Goal: Find specific page/section: Find specific page/section

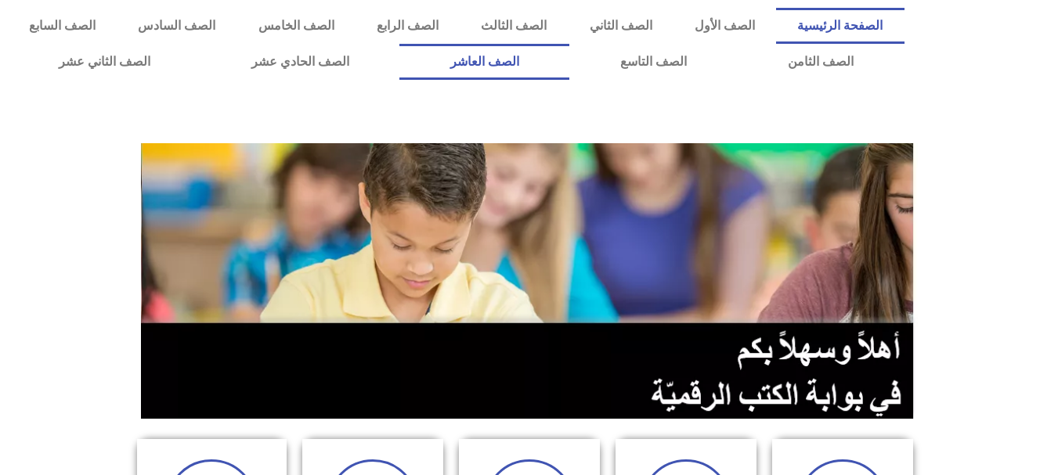
click at [569, 61] on link "الصف العاشر" at bounding box center [484, 62] width 170 height 36
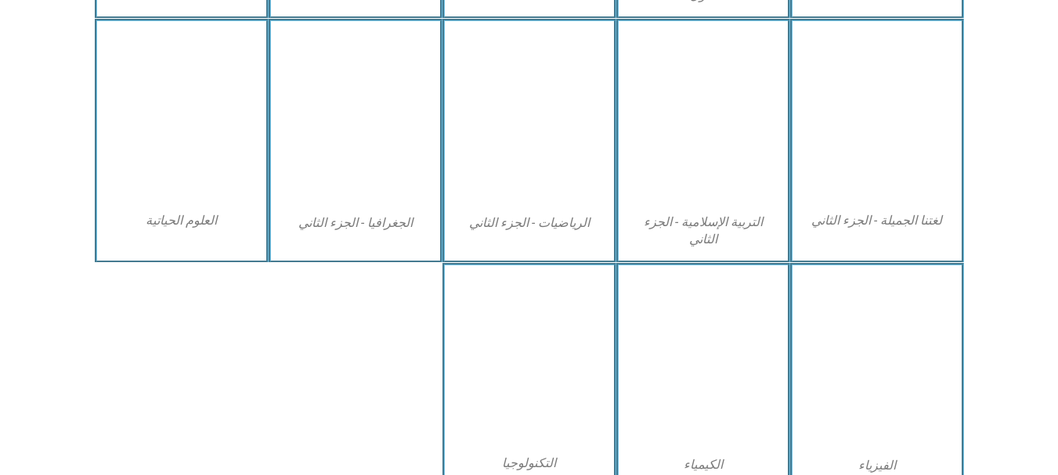
scroll to position [794, 0]
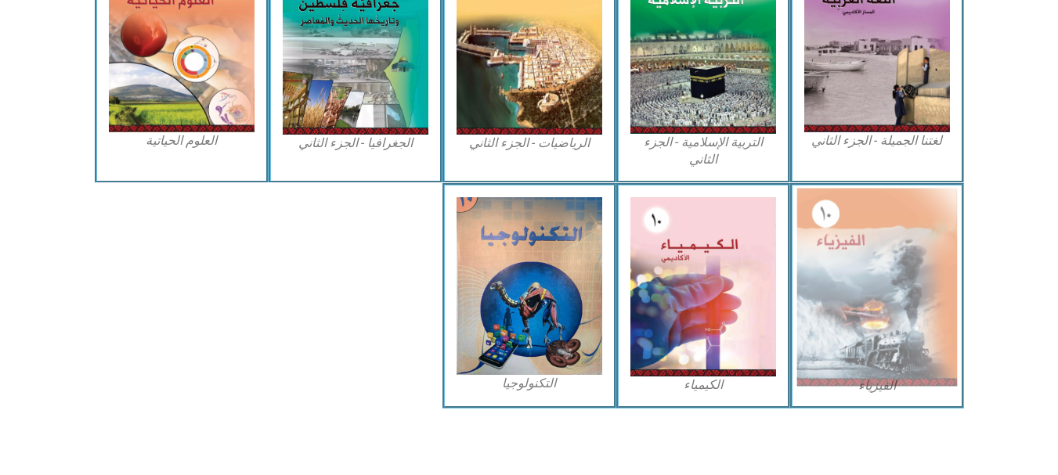
click at [946, 229] on img at bounding box center [876, 287] width 161 height 198
click at [840, 279] on img at bounding box center [876, 287] width 161 height 198
click at [938, 253] on img at bounding box center [876, 287] width 161 height 198
click at [886, 252] on img at bounding box center [876, 287] width 161 height 198
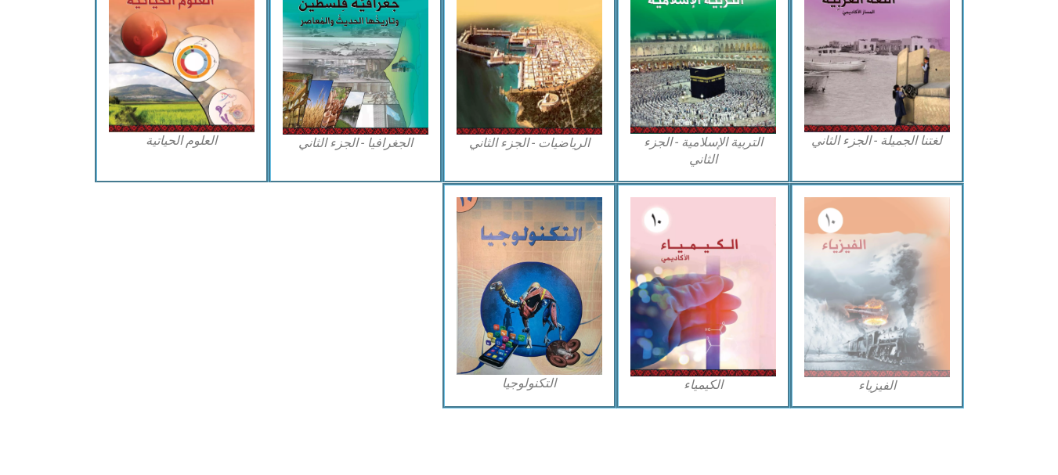
click at [875, 381] on figcaption "الفيزياء" at bounding box center [877, 385] width 146 height 17
click at [898, 388] on figcaption "الفيزياء" at bounding box center [877, 385] width 146 height 17
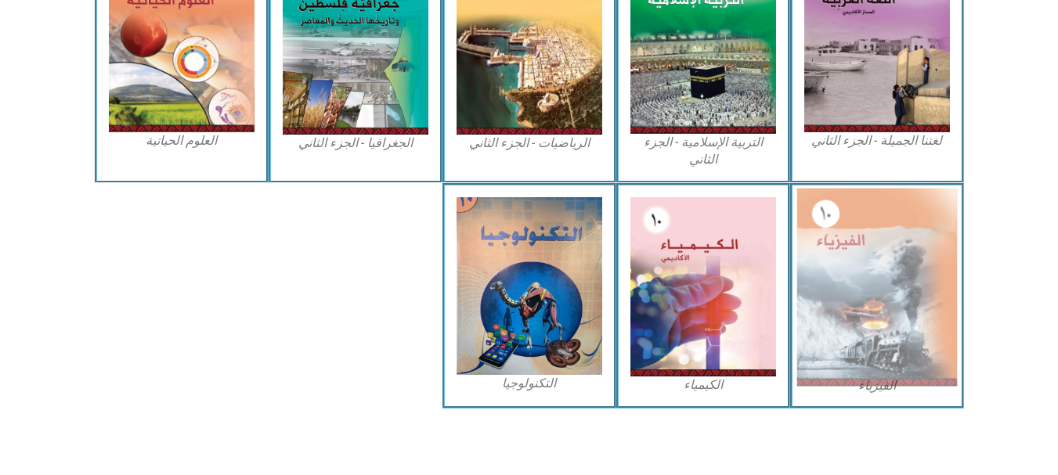
click at [907, 355] on img at bounding box center [876, 287] width 161 height 198
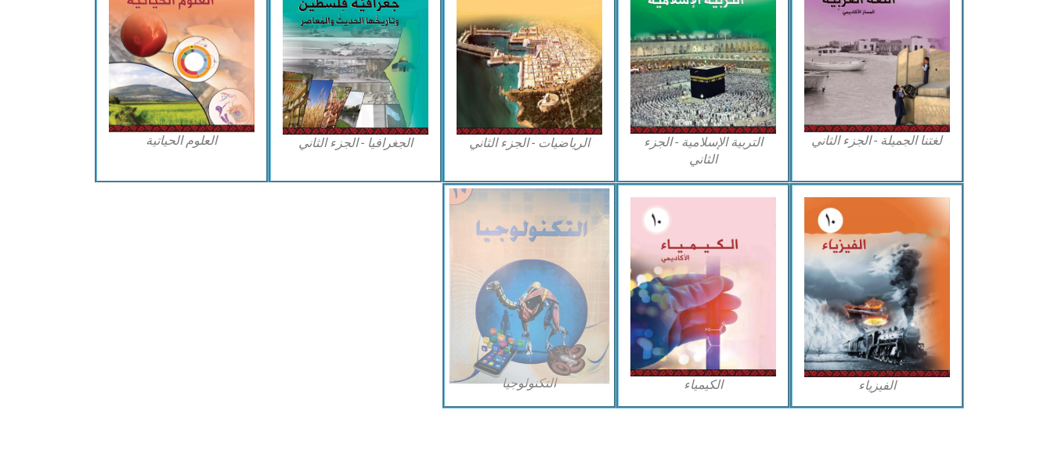
scroll to position [794, 0]
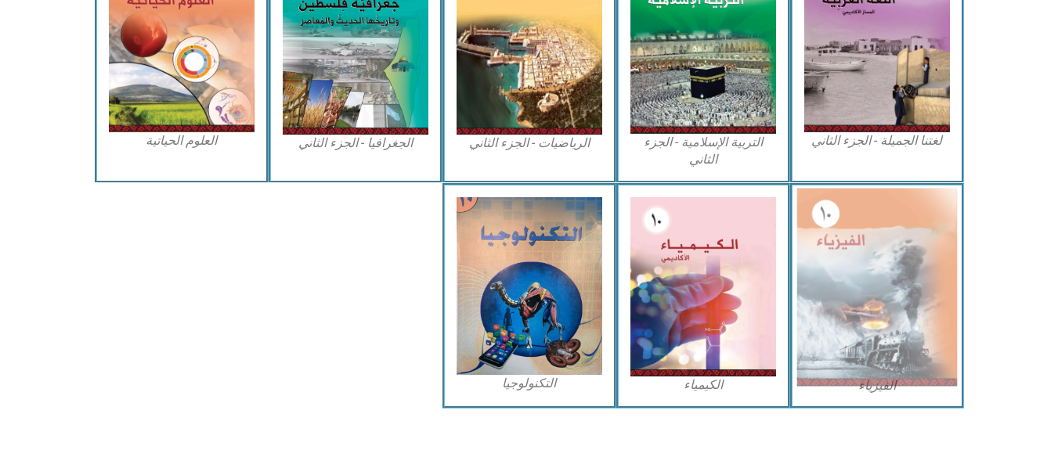
click at [886, 285] on img at bounding box center [876, 287] width 161 height 198
click at [876, 386] on img at bounding box center [876, 287] width 161 height 198
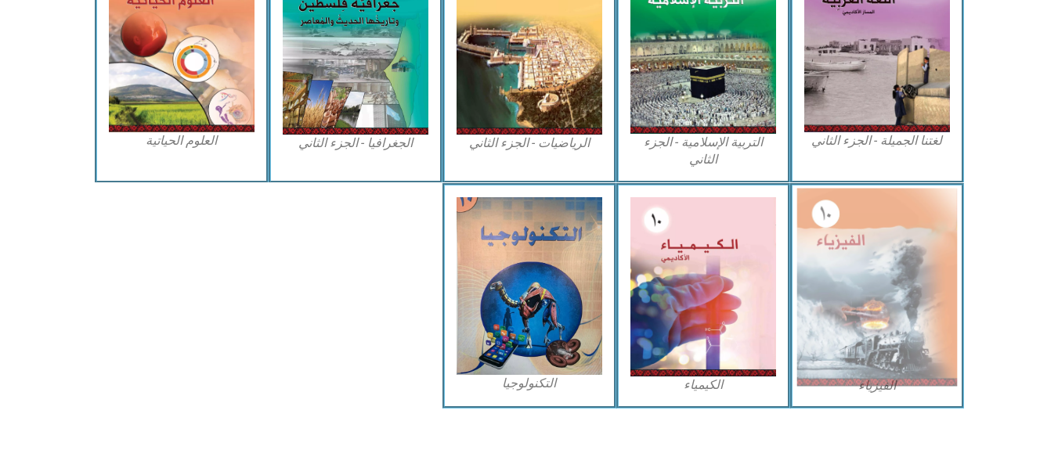
click at [866, 267] on img at bounding box center [876, 287] width 161 height 198
click at [852, 323] on img at bounding box center [876, 287] width 161 height 198
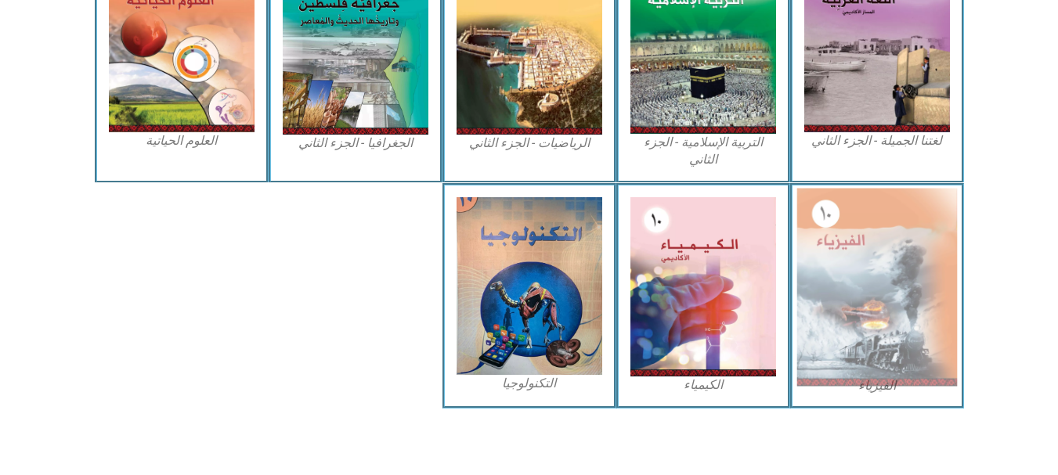
click at [903, 355] on img at bounding box center [876, 287] width 161 height 198
click at [929, 258] on img at bounding box center [876, 287] width 161 height 198
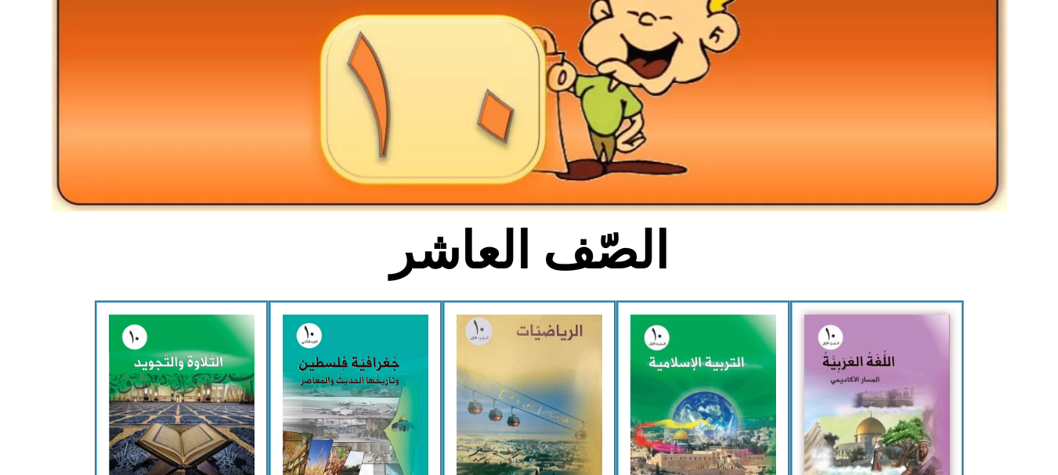
scroll to position [0, 0]
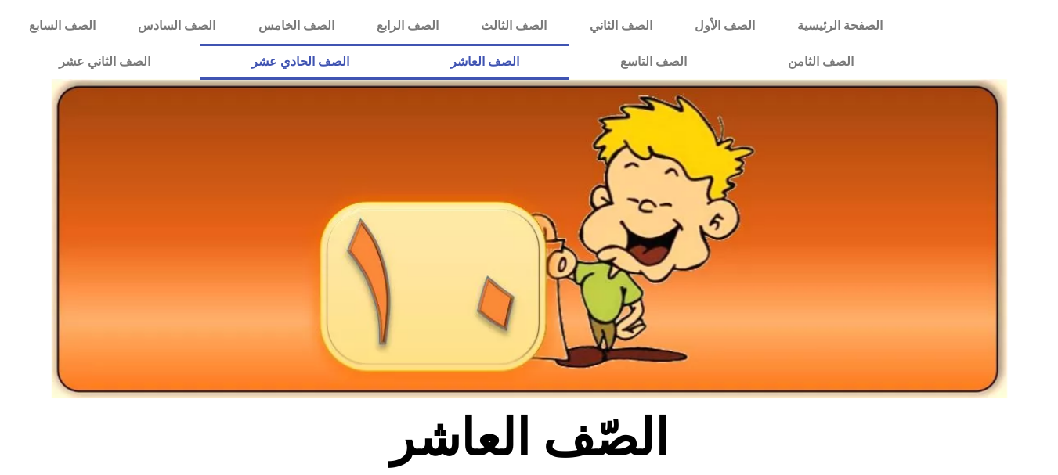
click at [399, 56] on link "الصف الحادي عشر" at bounding box center [299, 62] width 199 height 36
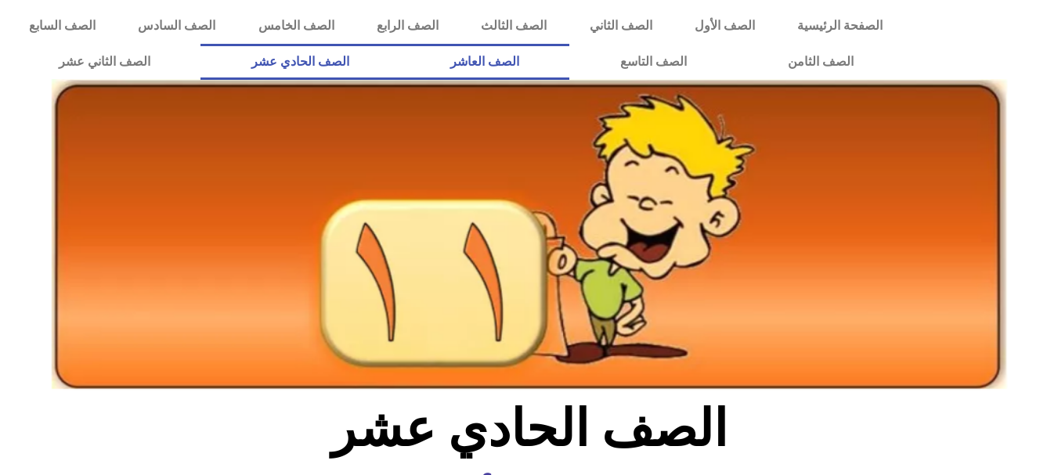
click at [569, 45] on link "الصف العاشر" at bounding box center [484, 62] width 170 height 36
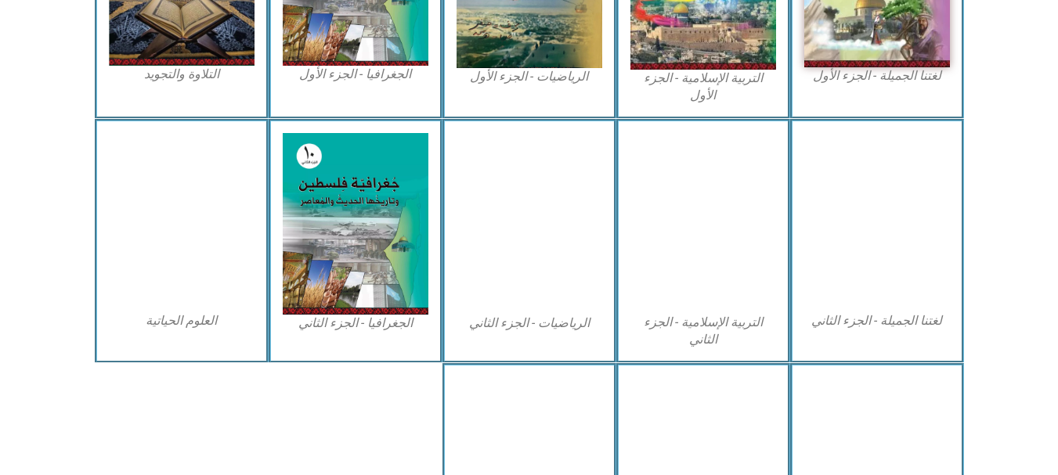
scroll to position [794, 0]
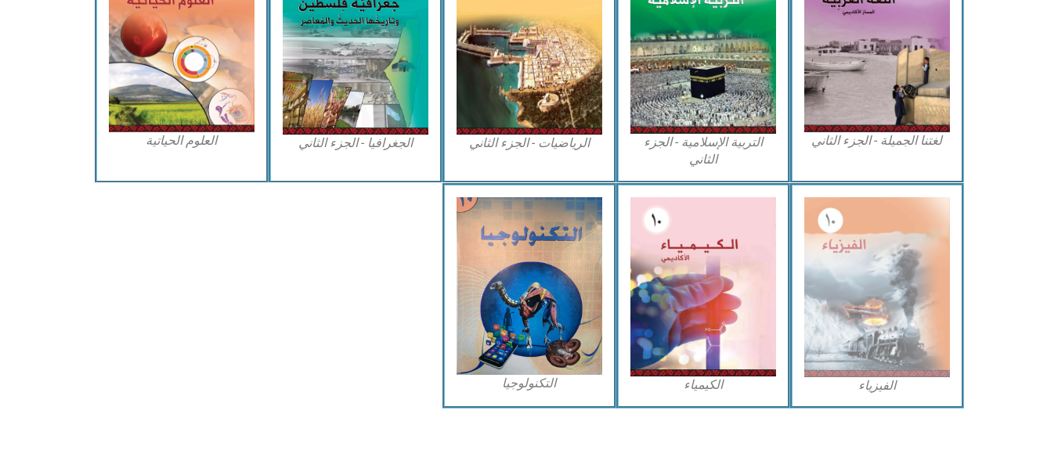
click at [875, 391] on figcaption "الفيزياء" at bounding box center [877, 385] width 146 height 17
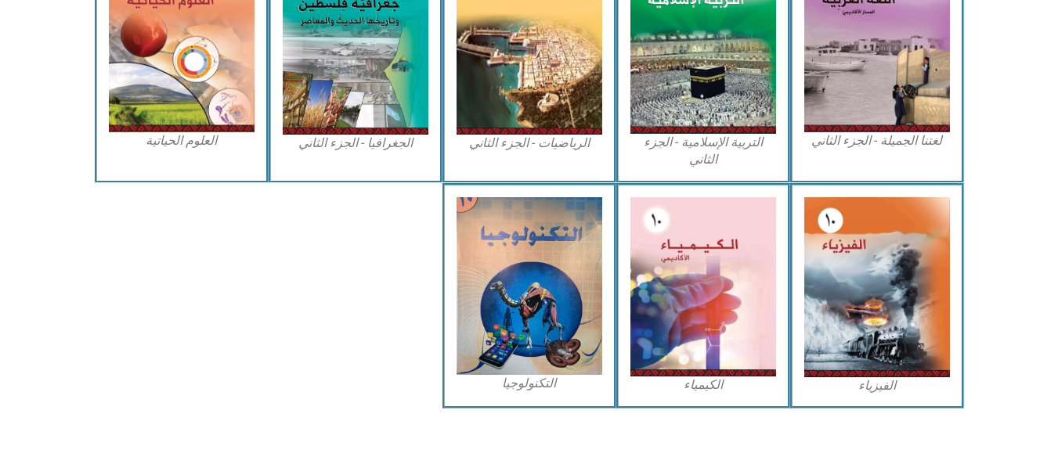
click at [875, 397] on div "الفيزياء" at bounding box center [877, 296] width 174 height 226
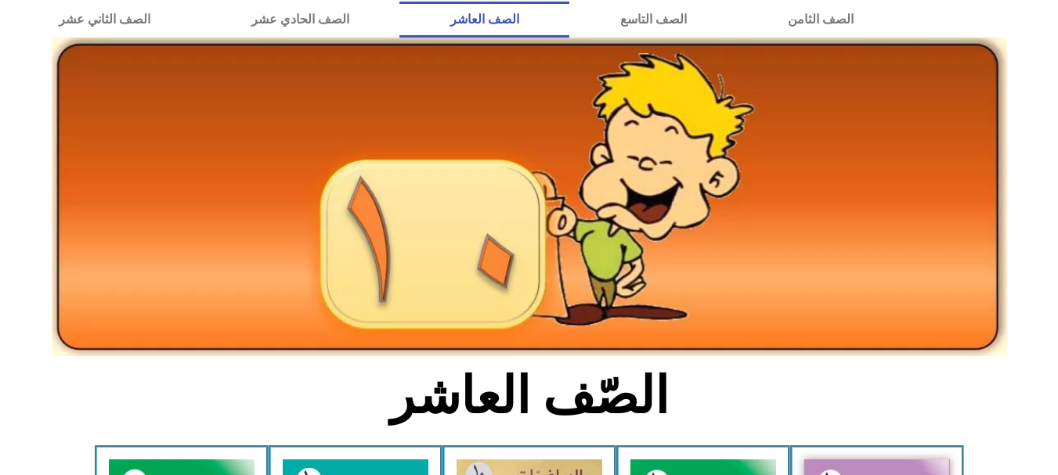
scroll to position [0, 0]
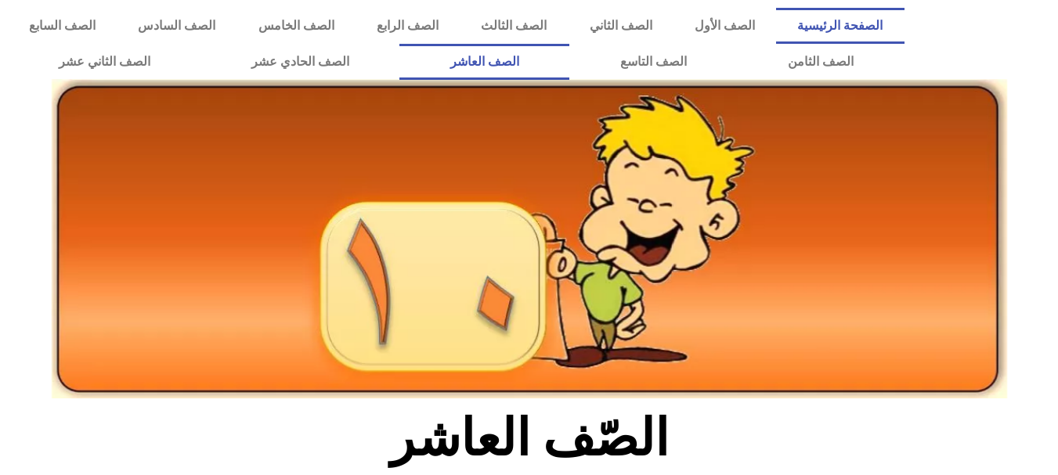
click at [860, 32] on link "الصفحة الرئيسية" at bounding box center [840, 26] width 128 height 36
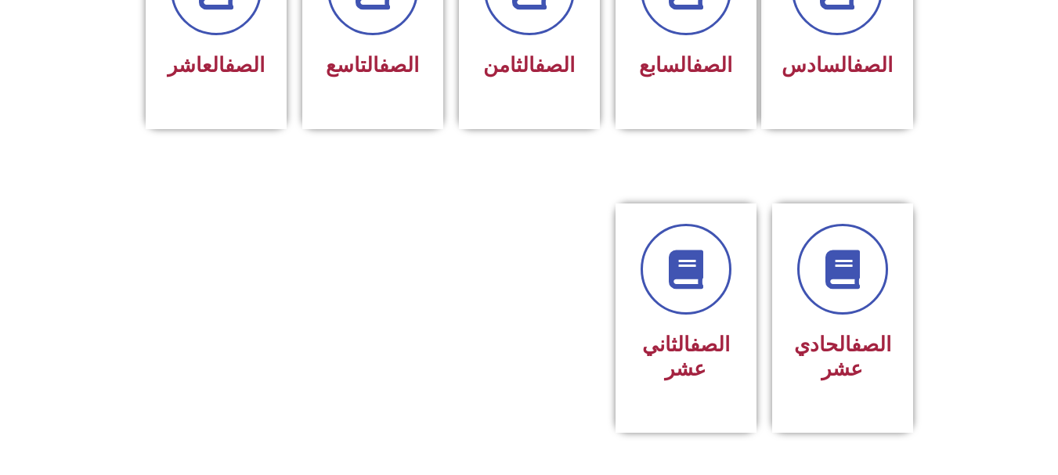
scroll to position [629, 0]
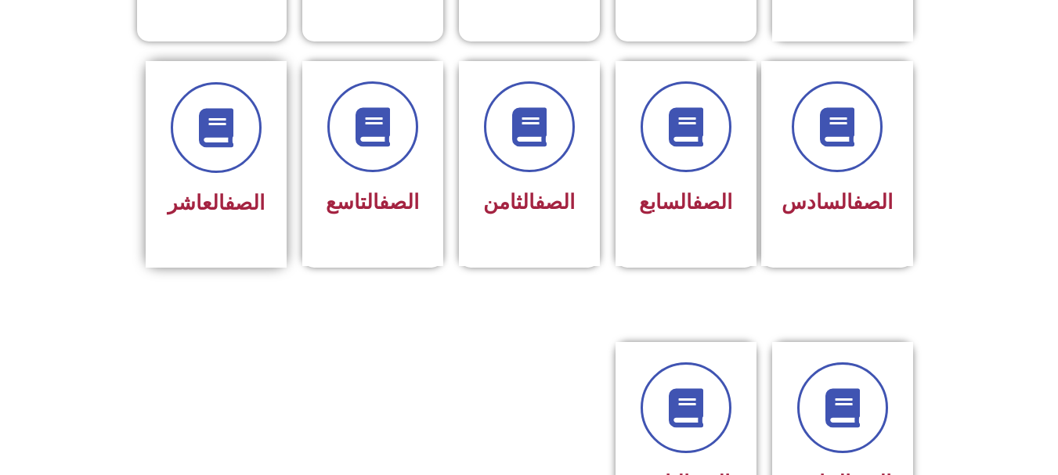
click at [242, 142] on div at bounding box center [216, 127] width 99 height 91
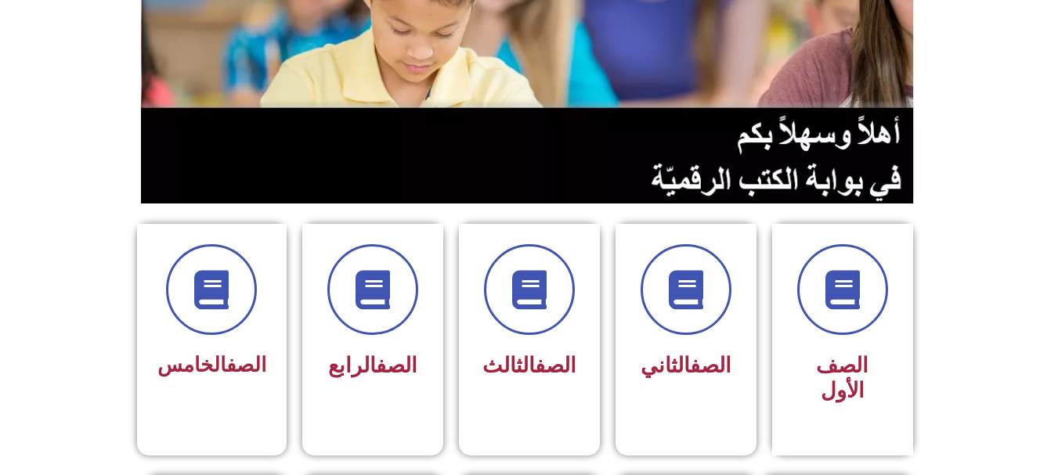
scroll to position [0, 0]
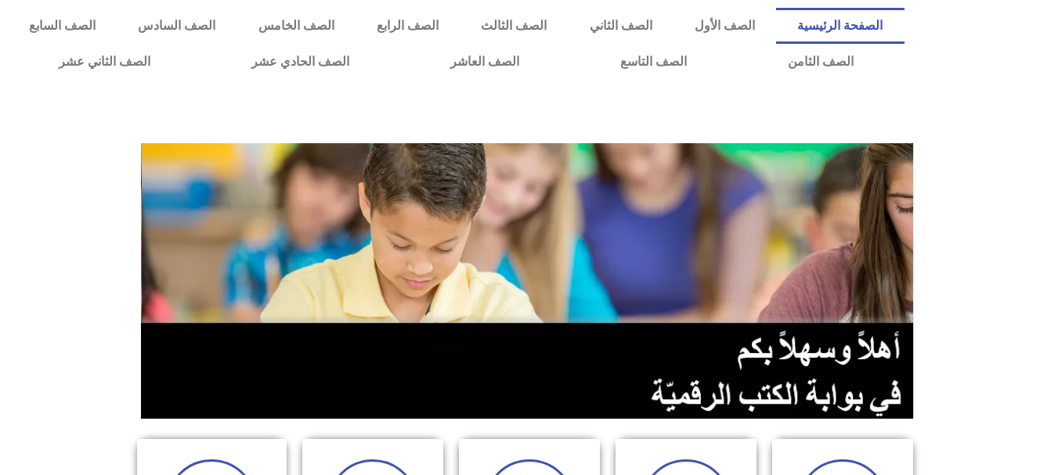
click at [882, 23] on link "الصفحة الرئيسية" at bounding box center [840, 26] width 128 height 36
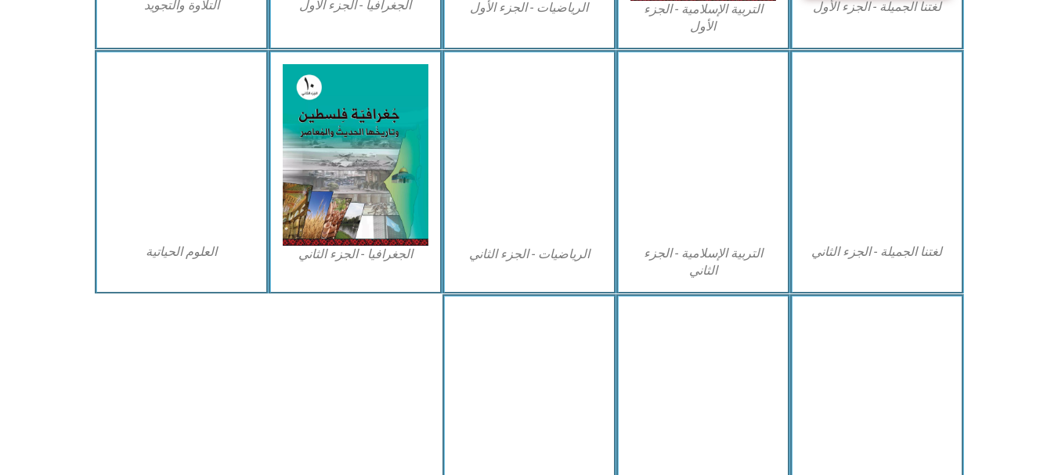
scroll to position [794, 0]
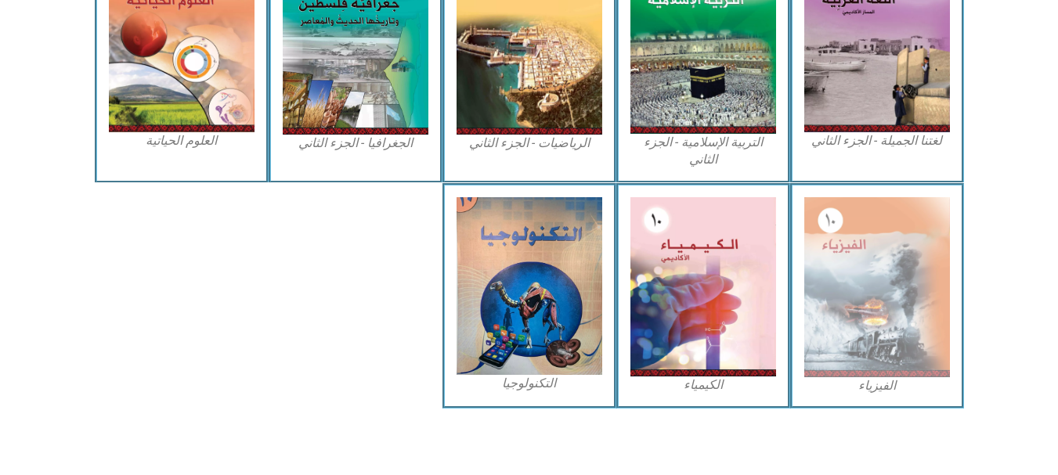
click at [882, 381] on figcaption "الفيزياء" at bounding box center [877, 385] width 146 height 17
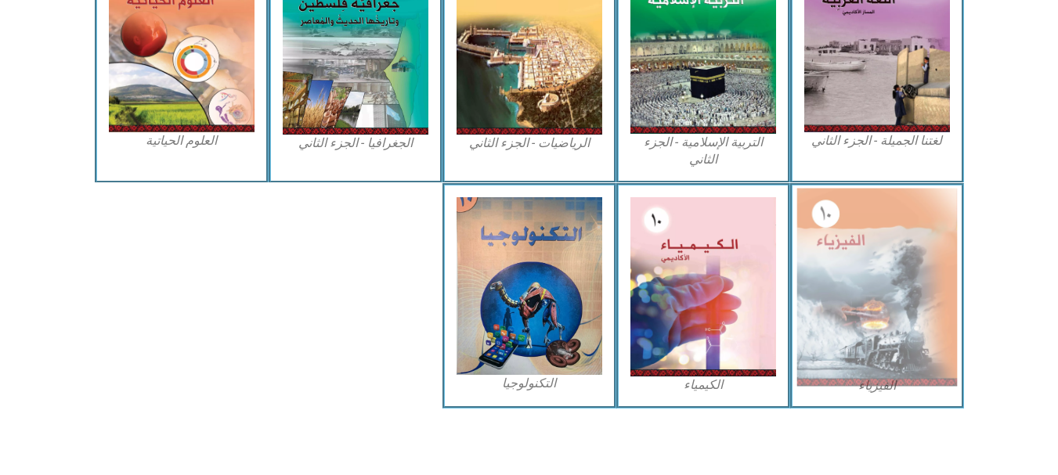
click at [886, 278] on img at bounding box center [876, 287] width 161 height 198
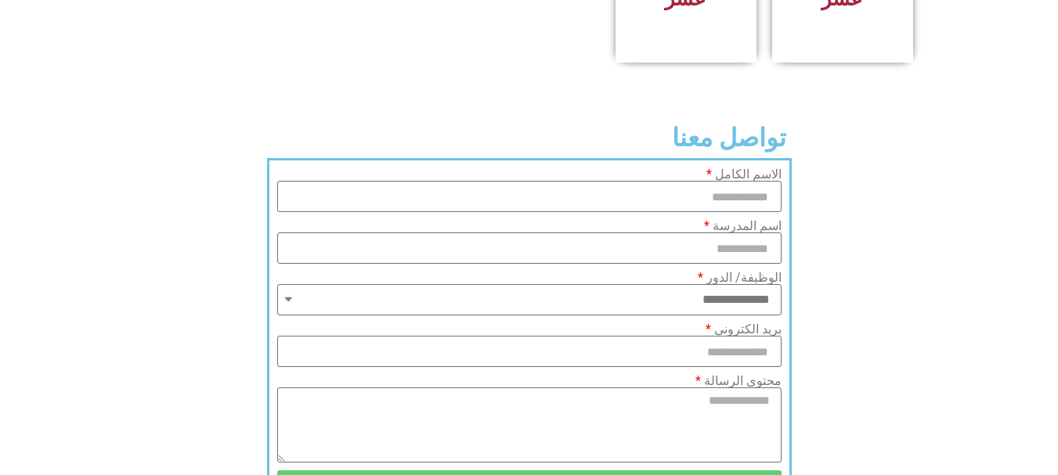
scroll to position [1121, 0]
